Goal: Information Seeking & Learning: Learn about a topic

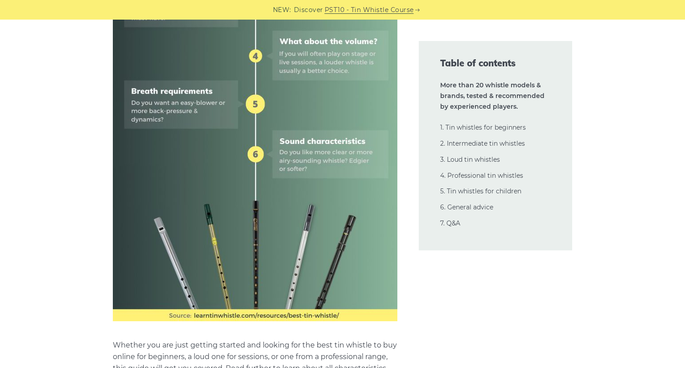
scroll to position [604, 0]
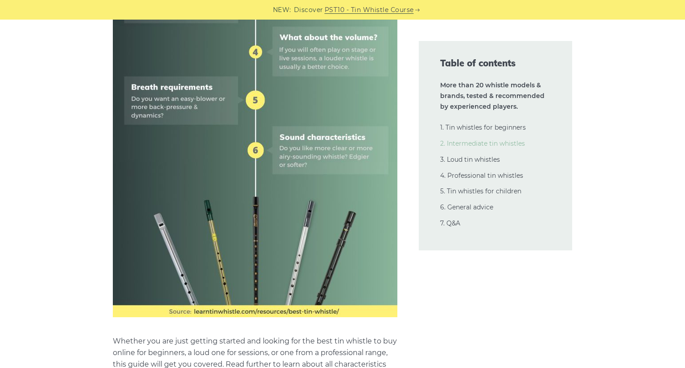
click at [484, 145] on link "2. Intermediate tin whistles" at bounding box center [482, 144] width 85 height 8
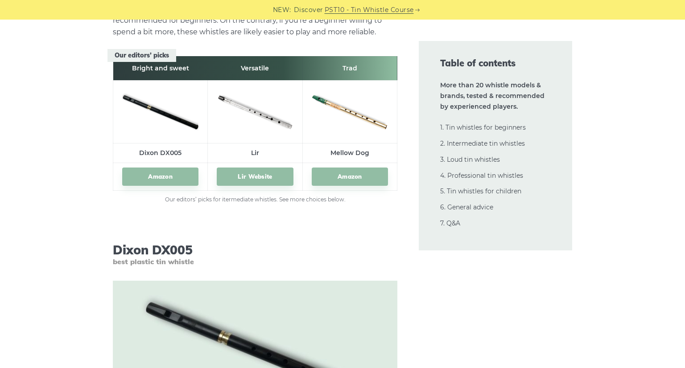
scroll to position [5005, 0]
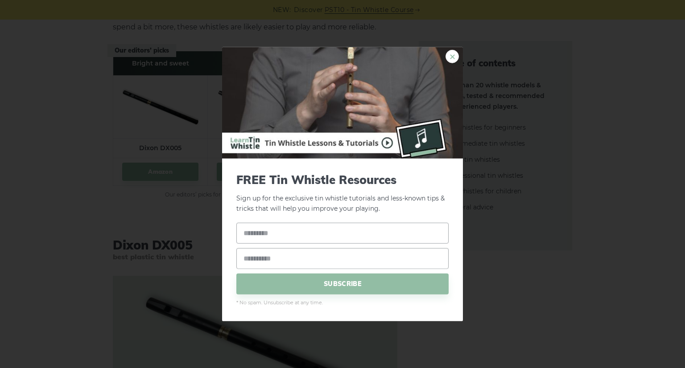
click at [449, 55] on link "×" at bounding box center [451, 56] width 13 height 13
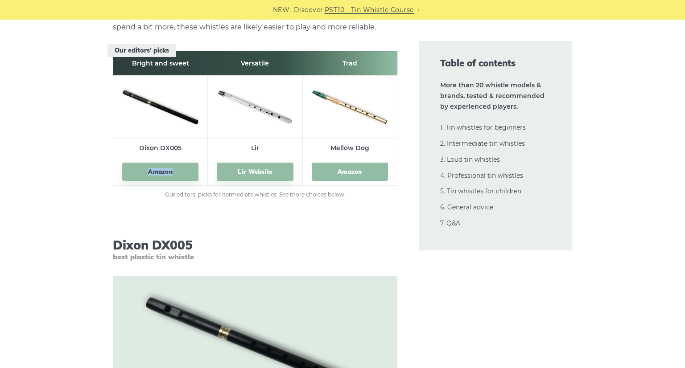
click at [343, 163] on link "Amazon" at bounding box center [350, 172] width 76 height 18
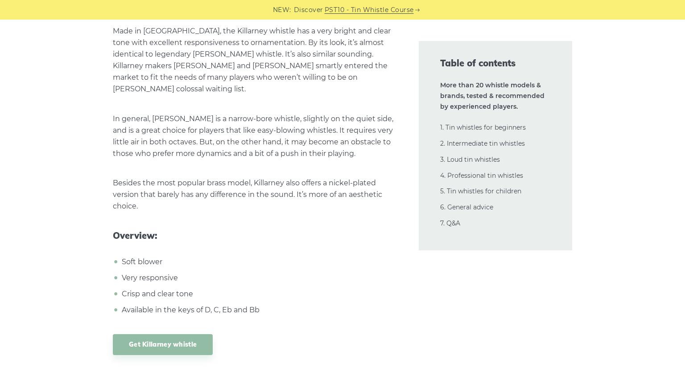
scroll to position [5839, 0]
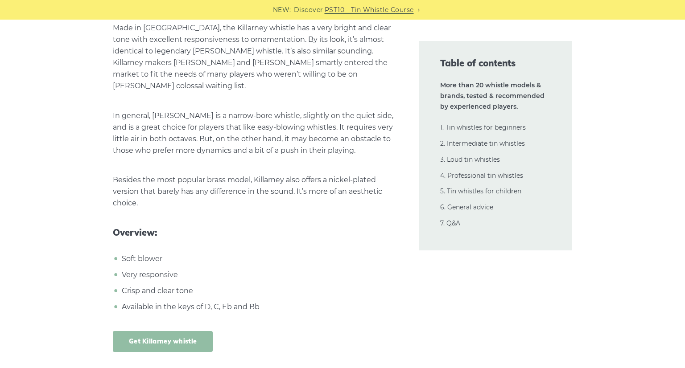
click at [159, 331] on link "Get Killarney whistle" at bounding box center [163, 341] width 100 height 21
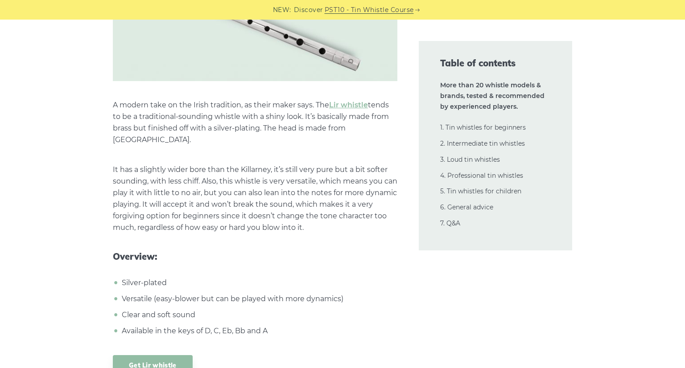
scroll to position [6311, 0]
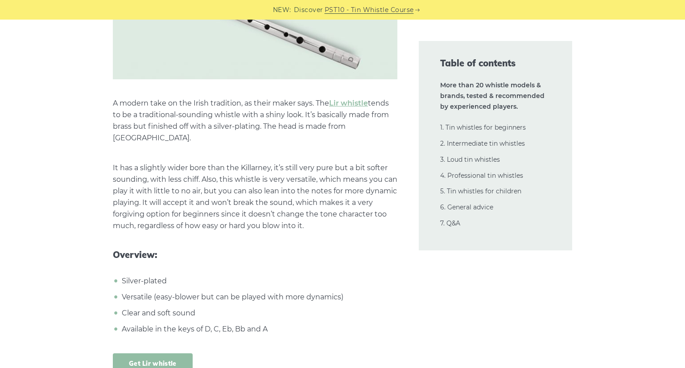
click at [149, 353] on link "Get Lir whistle" at bounding box center [153, 363] width 80 height 21
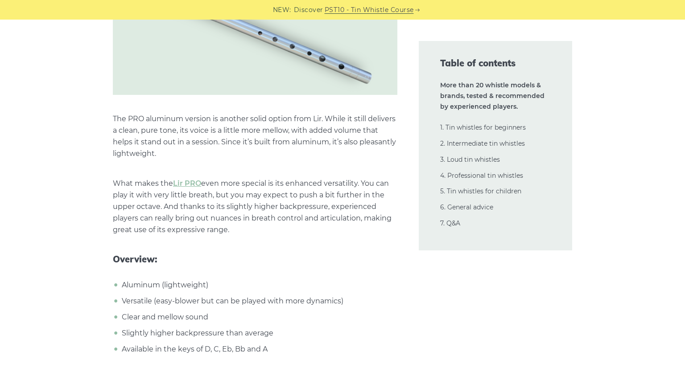
scroll to position [6791, 0]
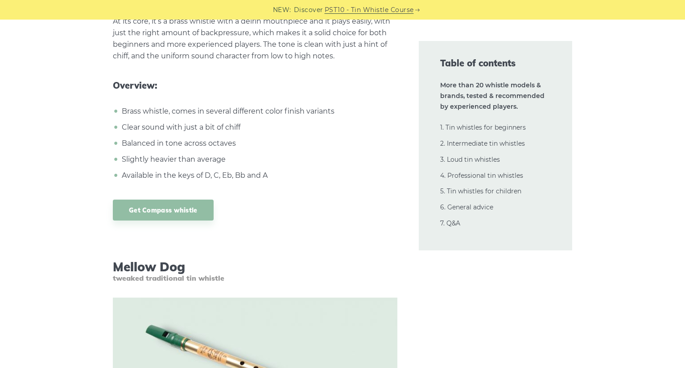
scroll to position [7960, 0]
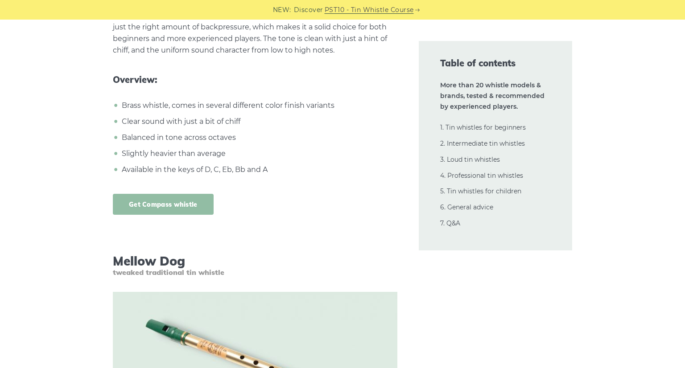
click at [183, 194] on link "Get Compass whistle" at bounding box center [163, 204] width 101 height 21
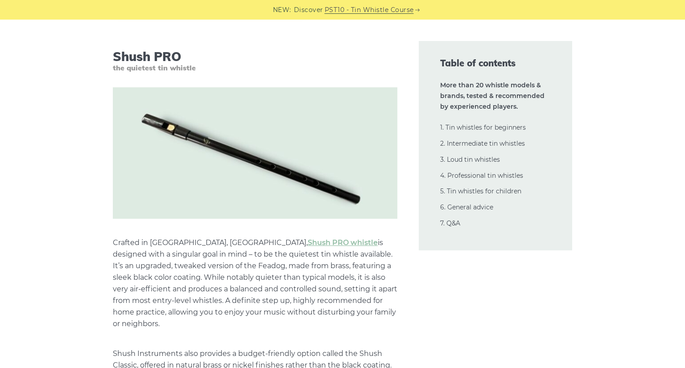
scroll to position [9062, 0]
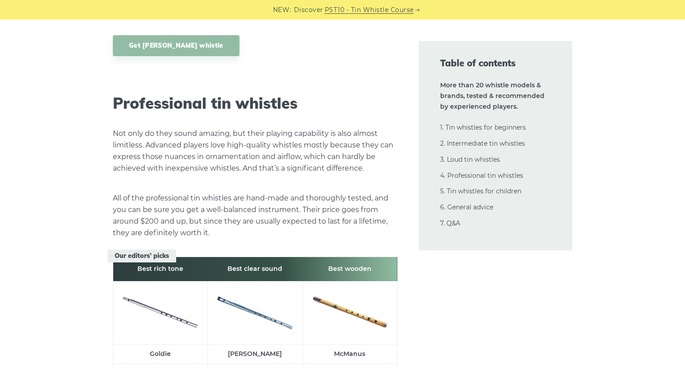
scroll to position [12508, 0]
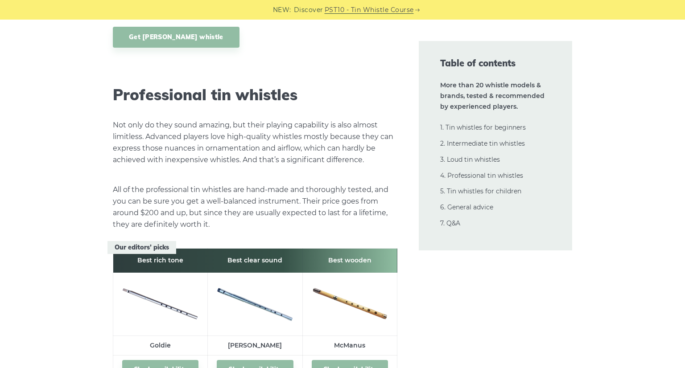
click at [360, 360] on link "Check availability" at bounding box center [350, 369] width 76 height 18
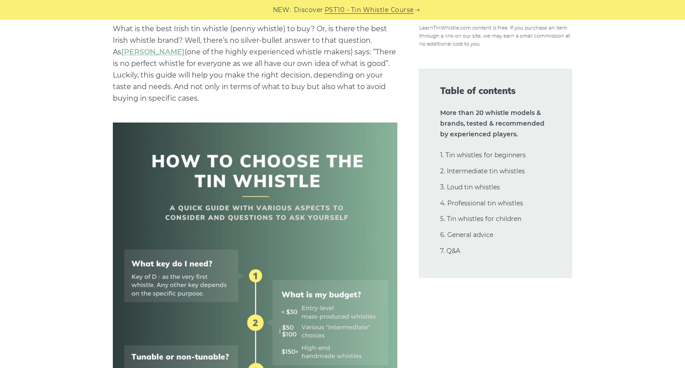
scroll to position [232, 0]
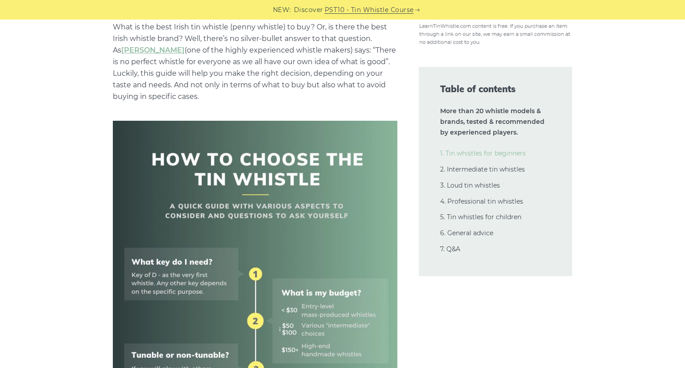
click at [492, 154] on link "1. Tin whistles for beginners" at bounding box center [483, 153] width 86 height 8
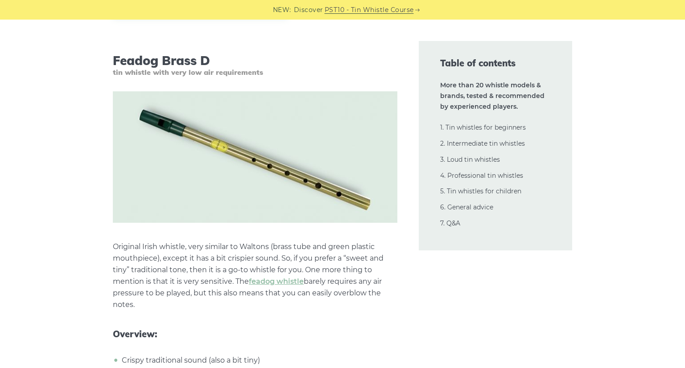
scroll to position [2043, 0]
